Goal: Task Accomplishment & Management: Manage account settings

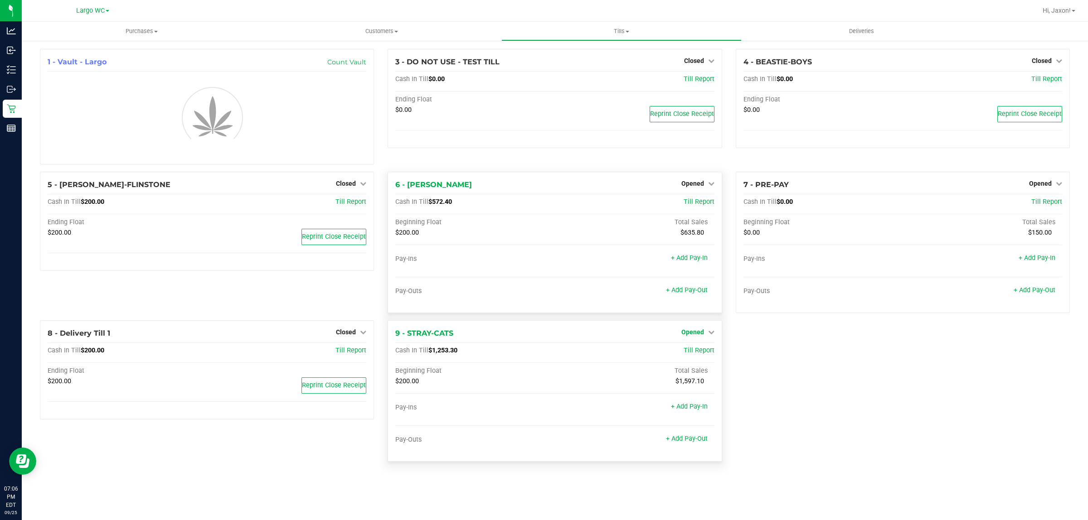
click at [700, 334] on span "Opened" at bounding box center [692, 332] width 23 height 7
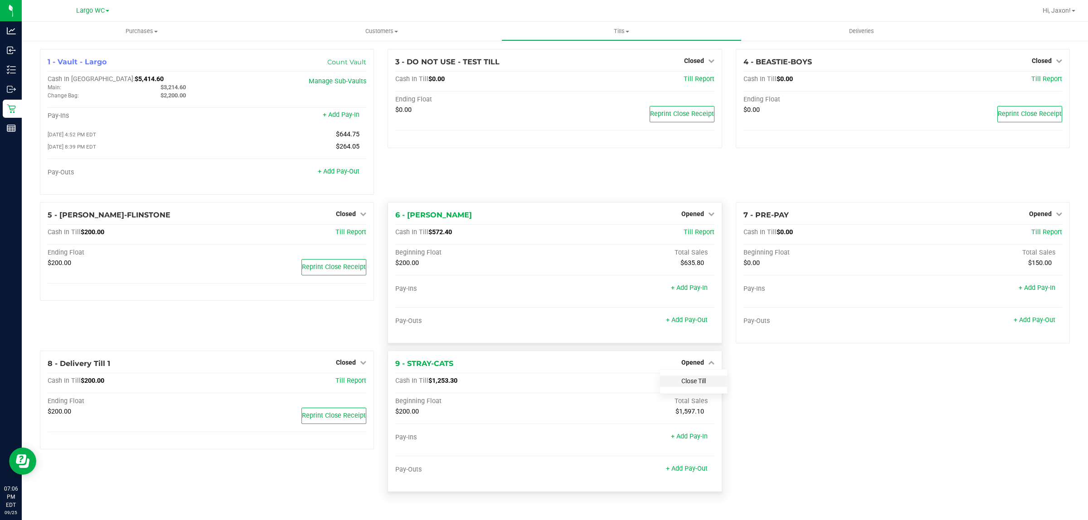
click at [694, 385] on link "Close Till" at bounding box center [693, 381] width 24 height 7
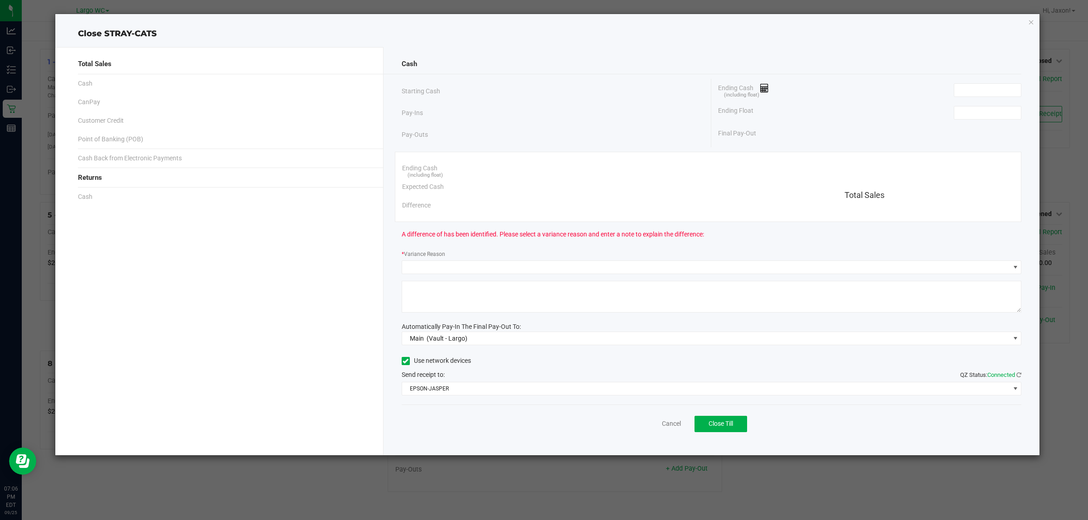
click at [966, 120] on div "Ending Float" at bounding box center [869, 113] width 303 height 23
click at [968, 113] on input at bounding box center [987, 113] width 67 height 13
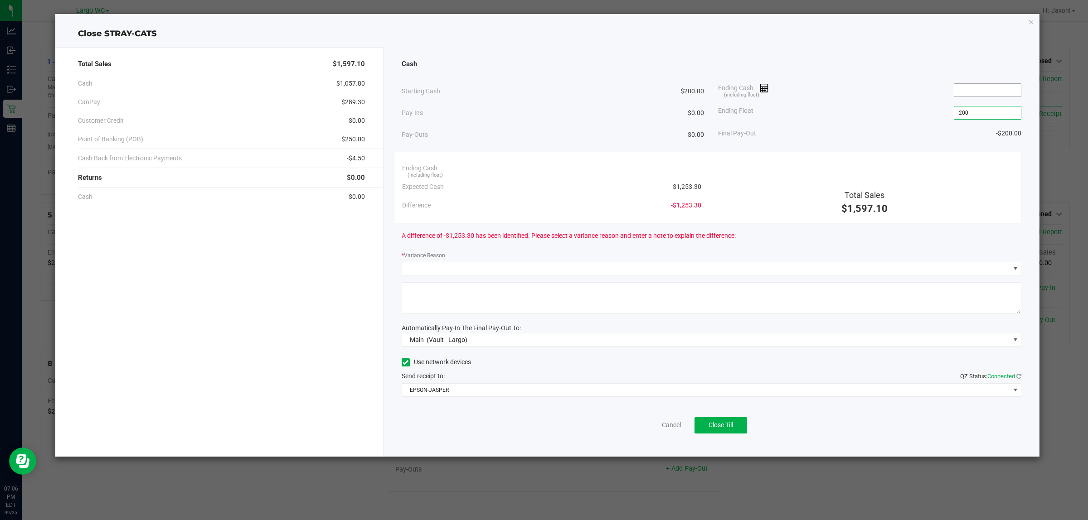
type input "$200.00"
click at [976, 93] on input at bounding box center [987, 90] width 67 height 13
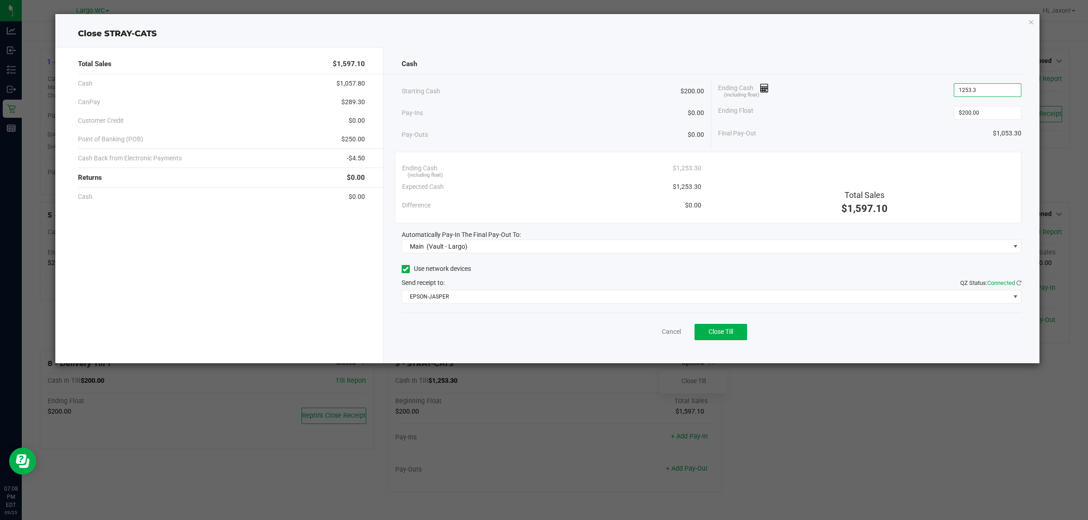
click at [854, 118] on div "Ending Float $200.00" at bounding box center [869, 113] width 303 height 23
type input "$1,253.30"
click at [733, 339] on button "Close Till" at bounding box center [720, 332] width 53 height 16
click at [1029, 21] on icon "button" at bounding box center [1031, 21] width 6 height 11
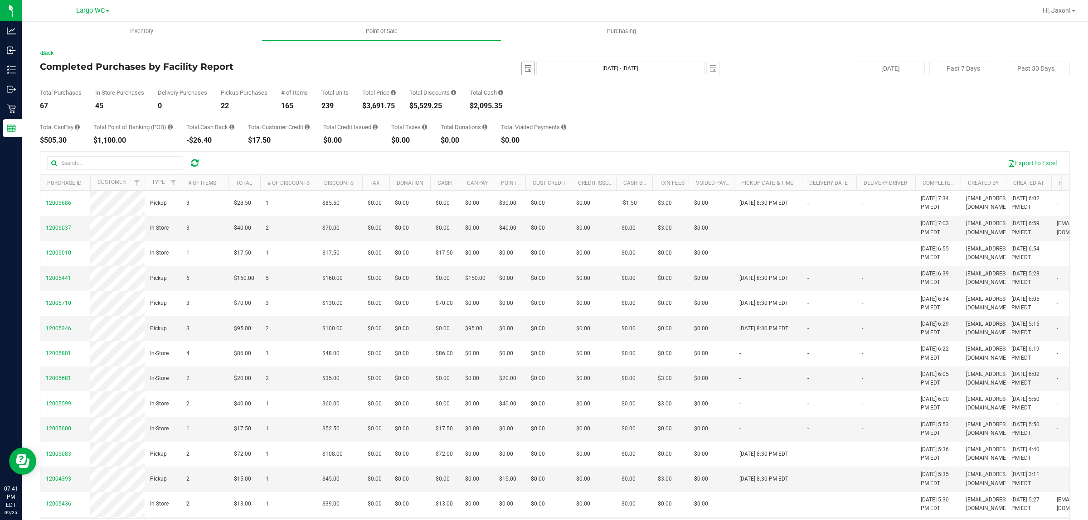
click at [524, 71] on span "select" at bounding box center [527, 68] width 7 height 7
click at [534, 161] on link "22" at bounding box center [536, 161] width 13 height 14
type input "2025-09-22"
type input "Sep 22, 2025 - Sep 25, 2025"
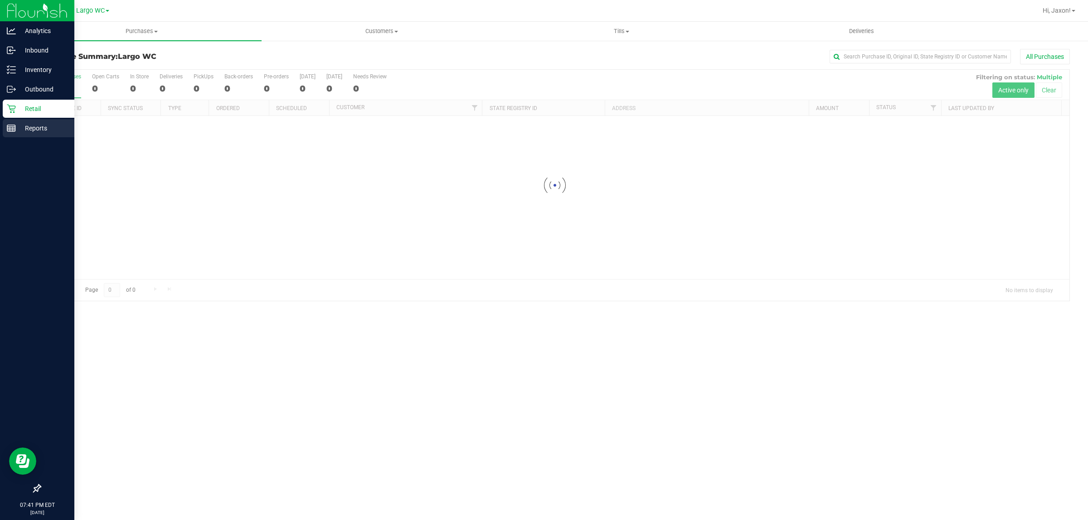
click at [19, 126] on p "Reports" at bounding box center [43, 128] width 54 height 11
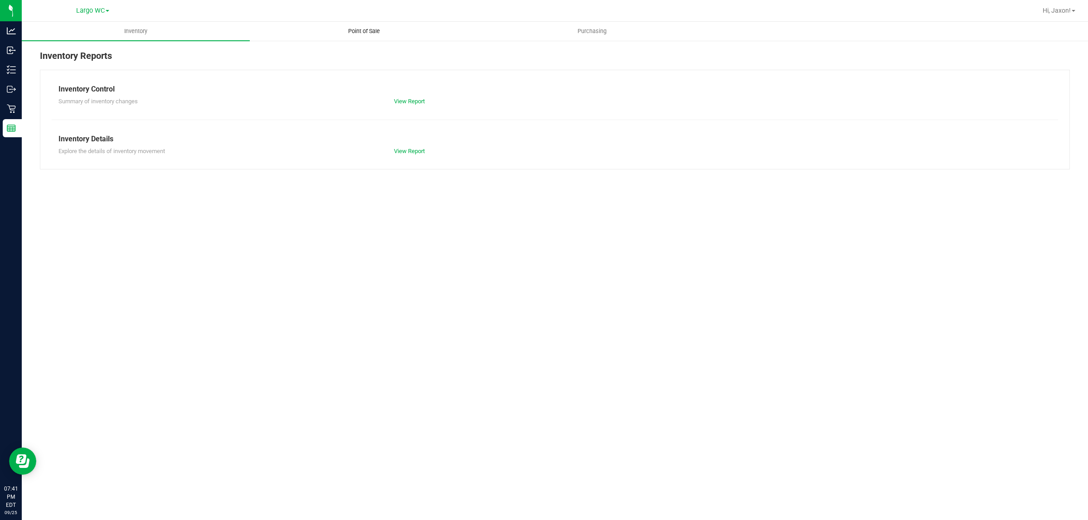
click at [359, 37] on uib-tab-heading "Point of Sale" at bounding box center [363, 31] width 227 height 18
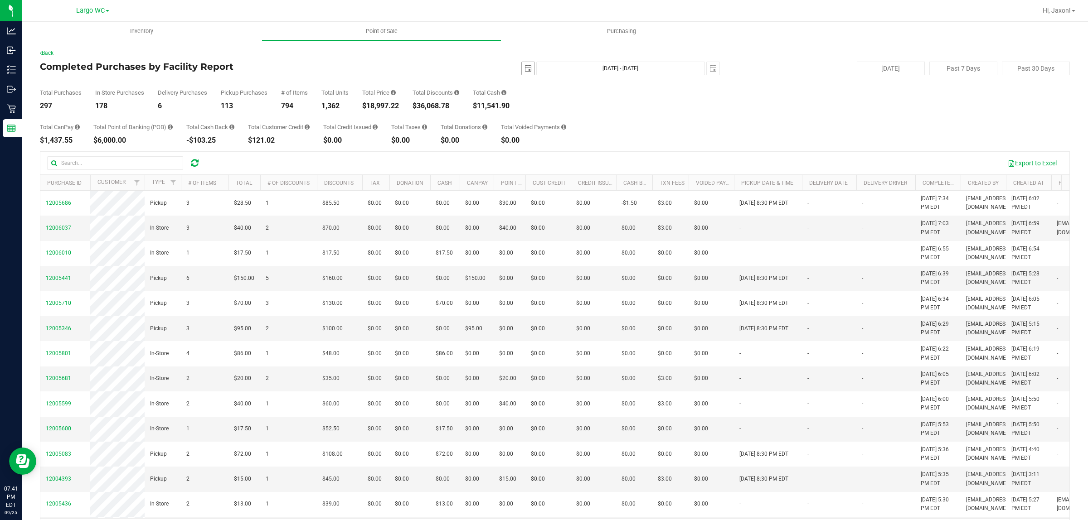
click at [524, 66] on span "select" at bounding box center [527, 68] width 7 height 7
click at [536, 118] on link "1" at bounding box center [536, 119] width 13 height 14
type input "[DATE]"
type input "[DATE] - [DATE]"
